Goal: Entertainment & Leisure: Consume media (video, audio)

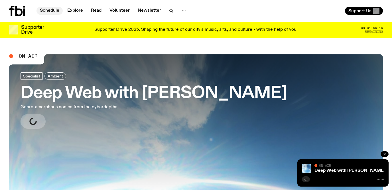
click at [55, 10] on link "Schedule" at bounding box center [49, 11] width 26 height 8
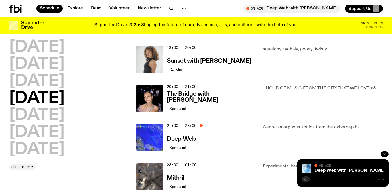
scroll to position [244, 0]
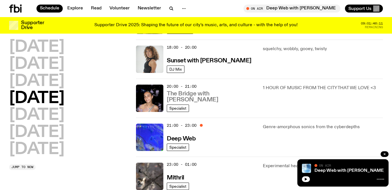
click at [175, 100] on h3 "The Bridge with [PERSON_NAME]" at bounding box center [211, 97] width 89 height 12
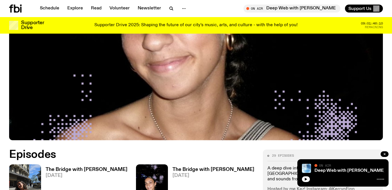
scroll to position [256, 0]
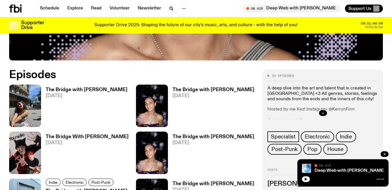
click at [88, 88] on h3 "The Bridge with [PERSON_NAME]" at bounding box center [87, 90] width 82 height 5
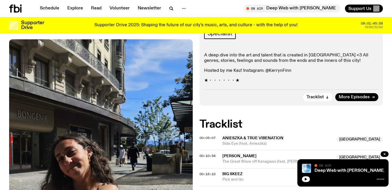
scroll to position [123, 0]
